Goal: Check status: Check status

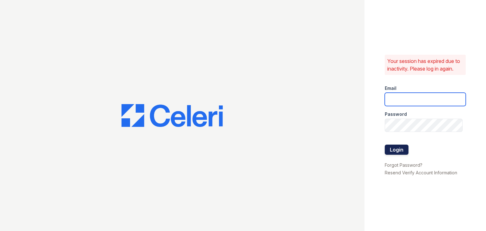
type input "[EMAIL_ADDRESS][DOMAIN_NAME]"
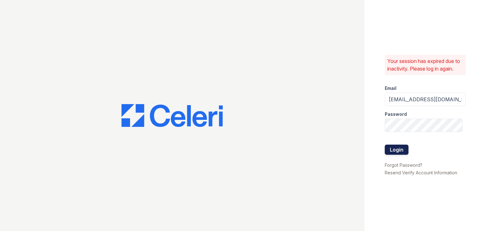
click at [399, 148] on button "Login" at bounding box center [397, 150] width 24 height 10
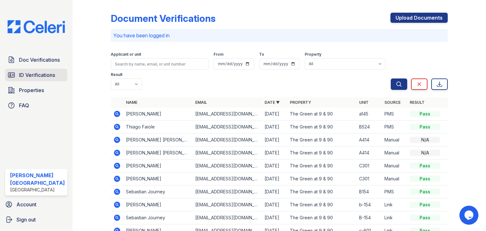
click at [29, 71] on span "ID Verifications" at bounding box center [37, 75] width 36 height 8
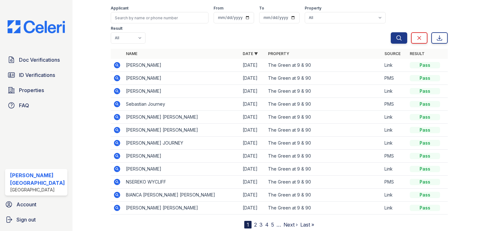
scroll to position [47, 0]
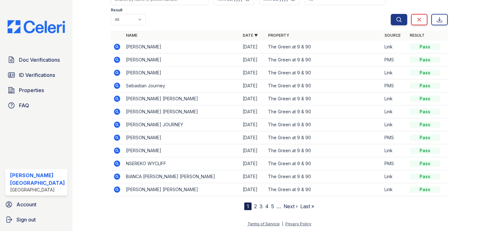
click at [254, 205] on link "2" at bounding box center [255, 206] width 3 height 6
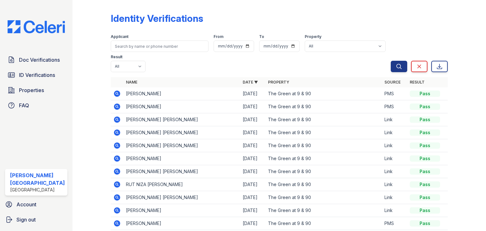
click at [114, 133] on icon at bounding box center [117, 133] width 8 height 8
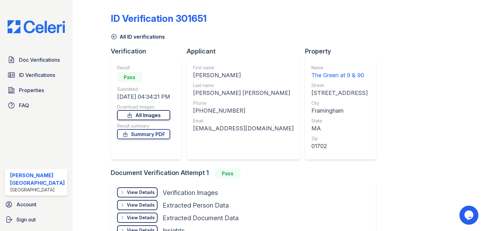
click at [148, 117] on link "All Images" at bounding box center [143, 115] width 53 height 10
click at [36, 73] on span "ID Verifications" at bounding box center [37, 75] width 36 height 8
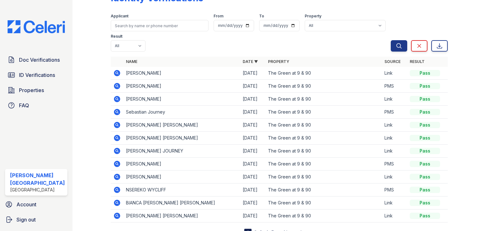
scroll to position [47, 0]
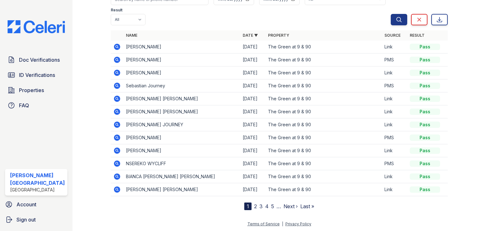
click at [254, 206] on link "2" at bounding box center [255, 206] width 3 height 6
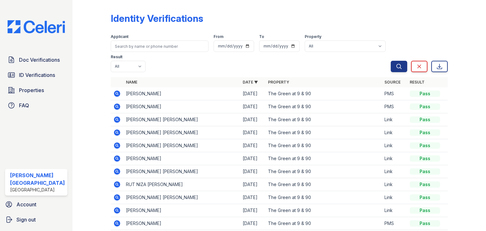
click at [115, 144] on icon at bounding box center [117, 145] width 6 height 6
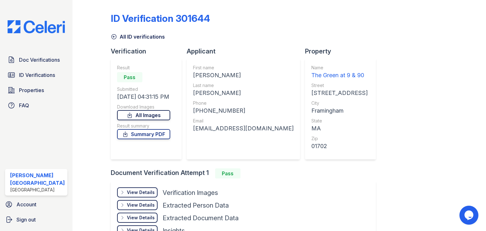
click at [143, 115] on link "All Images" at bounding box center [143, 115] width 53 height 10
